Goal: Information Seeking & Learning: Understand process/instructions

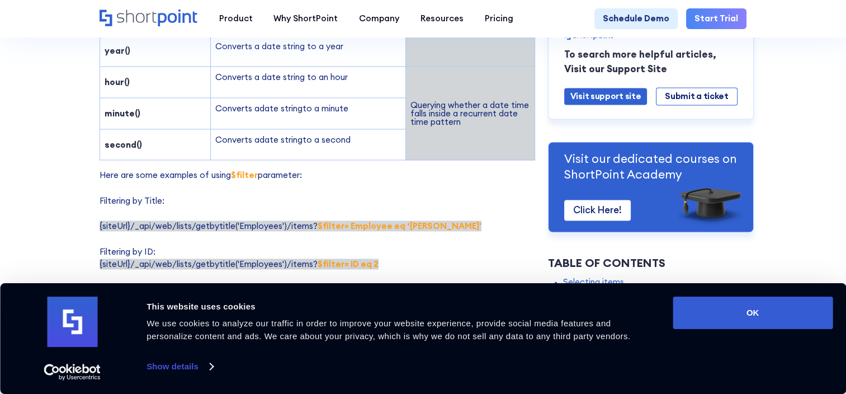
scroll to position [1714, 0]
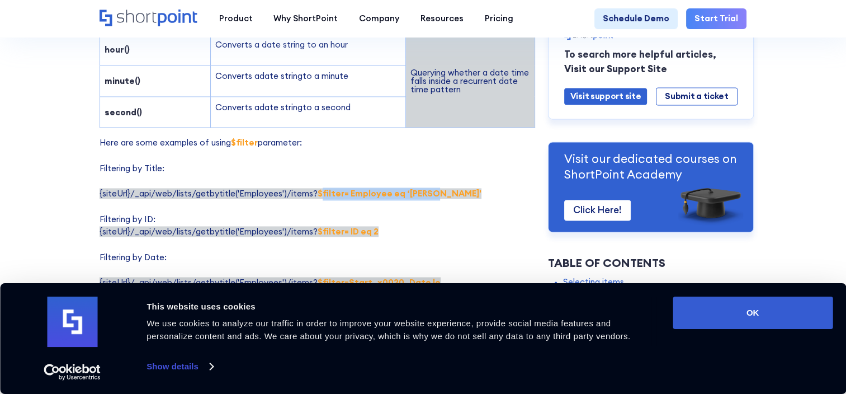
drag, startPoint x: 319, startPoint y: 175, endPoint x: 429, endPoint y: 177, distance: 110.7
click at [429, 177] on p "Here are some examples of using $filter parameter: Filtering by Title: {siteUrl…" at bounding box center [318, 307] width 436 height 343
copy strong "filter= Employee eq ‘parth'"
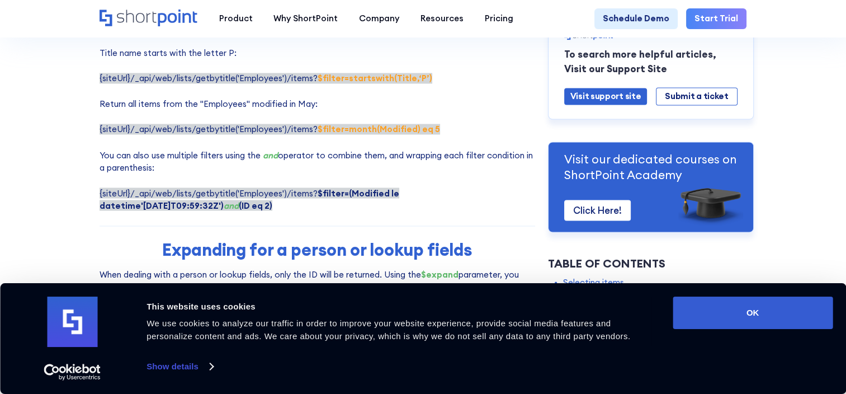
scroll to position [1938, 0]
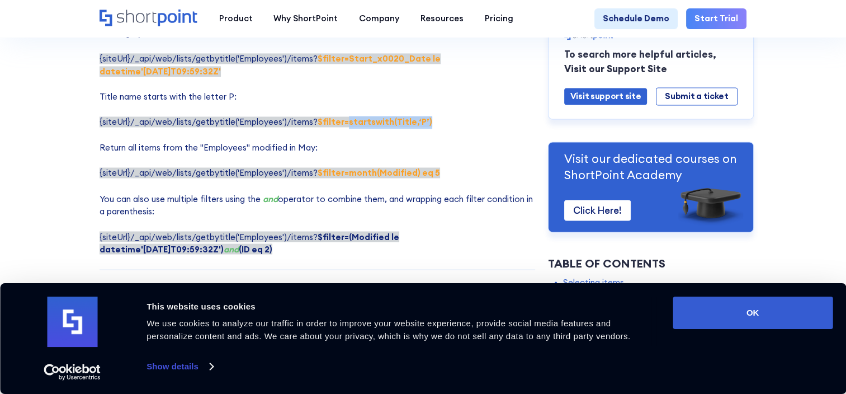
drag, startPoint x: 344, startPoint y: 107, endPoint x: 424, endPoint y: 104, distance: 79.4
click at [424, 104] on p "Here are some examples of using $filter parameter: Filtering by Title: {siteUrl…" at bounding box center [318, 84] width 436 height 343
copy strong "startswith(Title,‘P’)"
click at [348, 121] on p "Here are some examples of using $filter parameter: Filtering by Title: {siteUrl…" at bounding box center [318, 84] width 436 height 343
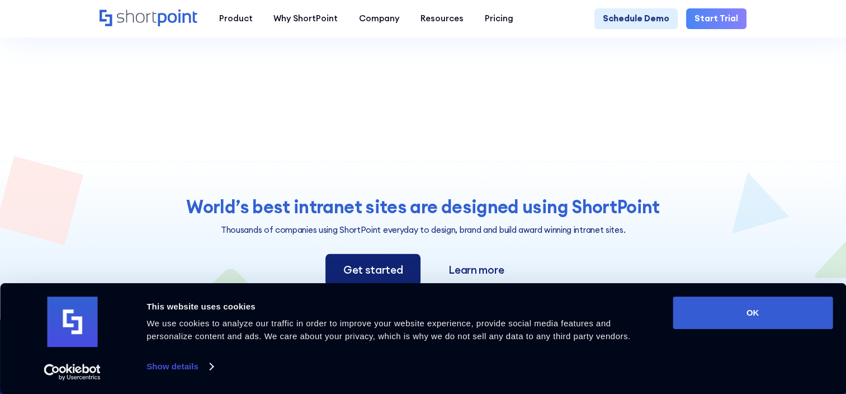
scroll to position [2534, 0]
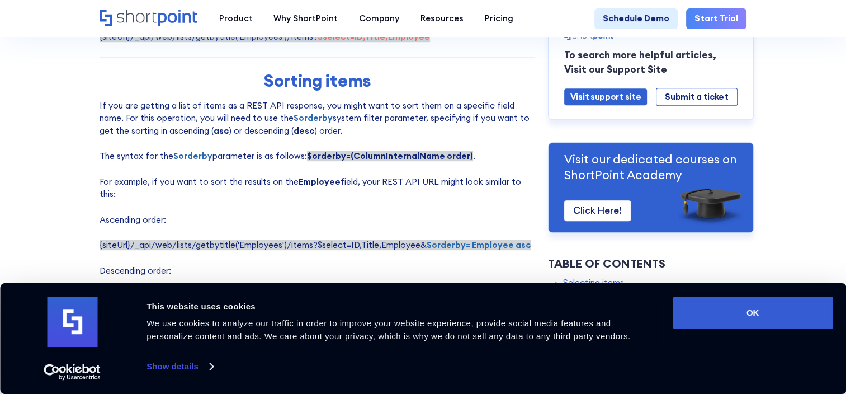
scroll to position [745, 0]
